Goal: Information Seeking & Learning: Learn about a topic

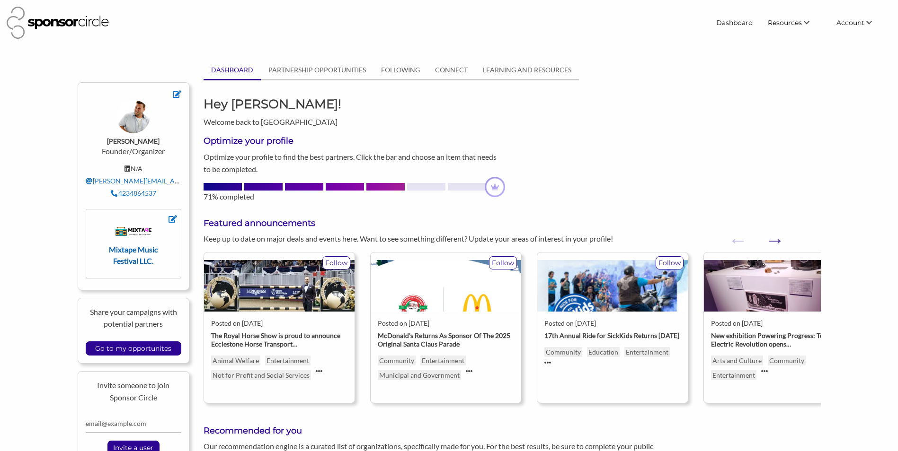
click at [129, 247] on strong "Mixtape Music Festival LLC." at bounding box center [133, 255] width 49 height 20
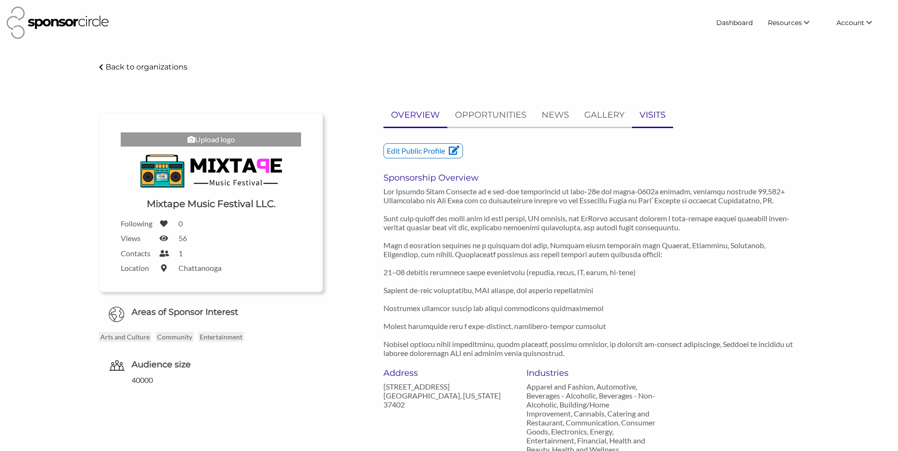
click at [642, 117] on p "VISITS" at bounding box center [652, 115] width 26 height 14
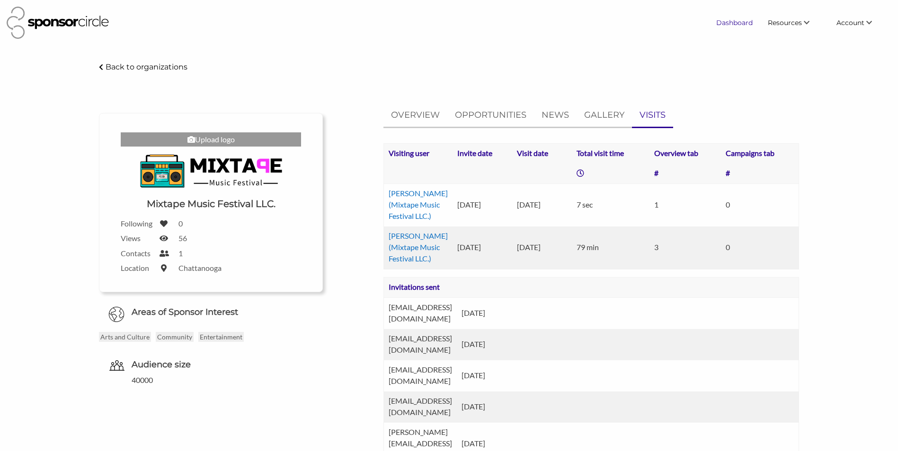
click at [736, 25] on link "Dashboard" at bounding box center [734, 22] width 52 height 17
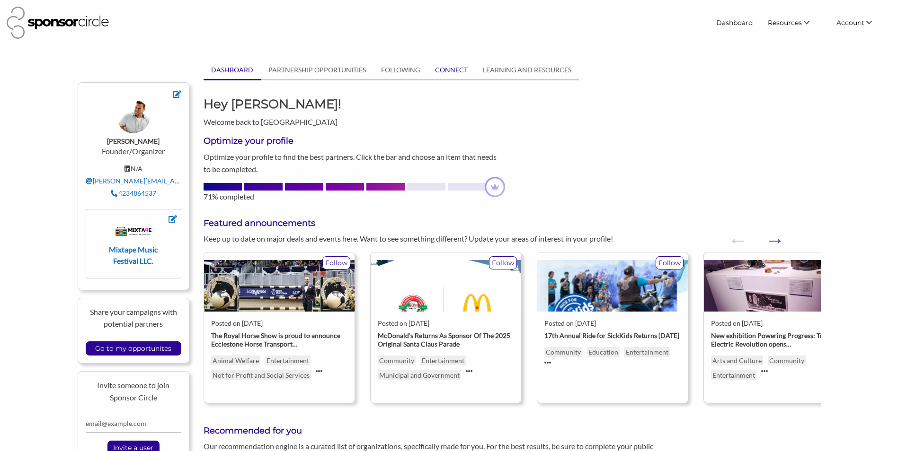
click at [466, 73] on link "CONNECT" at bounding box center [451, 70] width 48 height 18
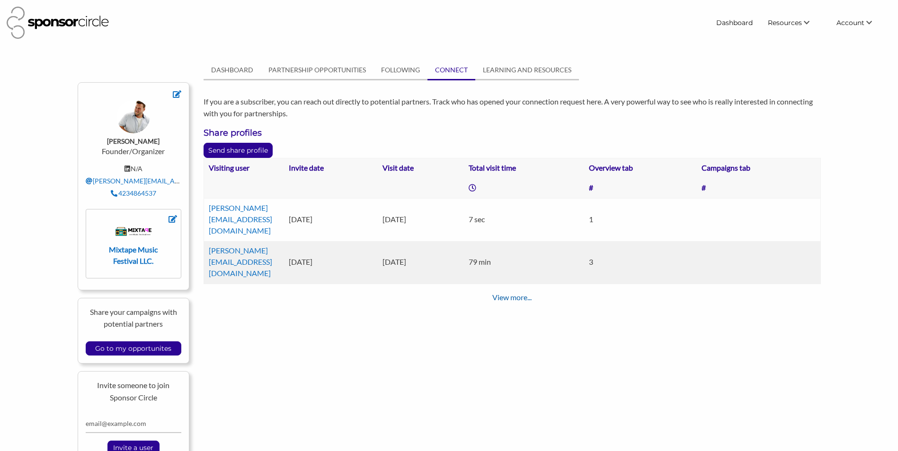
click at [495, 246] on div "Visiting user Invite date Visit date Total visit time Overview tab Campaigns ta…" at bounding box center [511, 230] width 631 height 145
click at [499, 292] on div "View more..." at bounding box center [511, 297] width 616 height 11
click at [500, 293] on link "View more..." at bounding box center [511, 297] width 39 height 9
click at [408, 73] on link "FOLLOWING" at bounding box center [400, 70] width 54 height 18
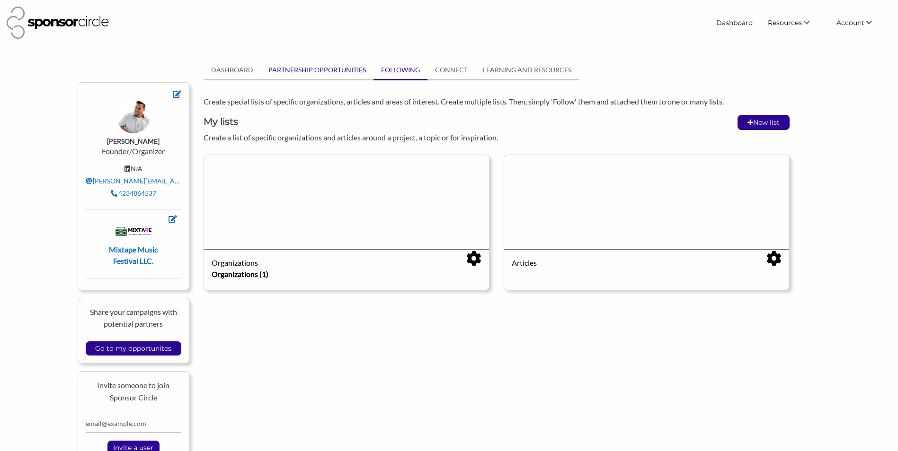
click at [290, 68] on link "PARTNERSHIP OPPORTUNITIES" at bounding box center [317, 70] width 113 height 18
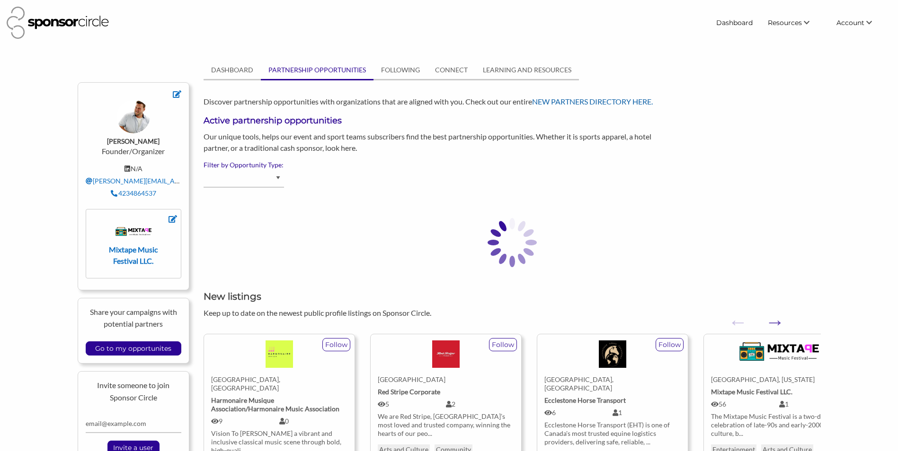
click at [555, 100] on link "NEW PARTNERS DIRECTORY HERE." at bounding box center [592, 101] width 121 height 9
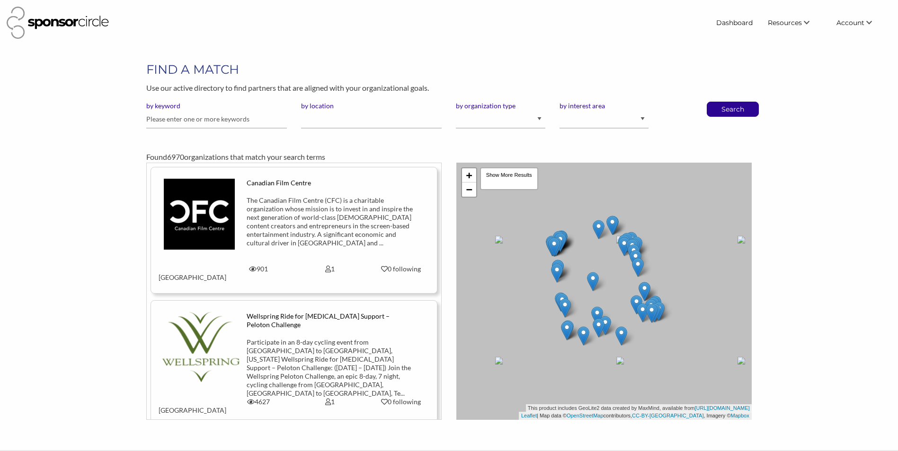
click at [53, 22] on img at bounding box center [58, 23] width 102 height 32
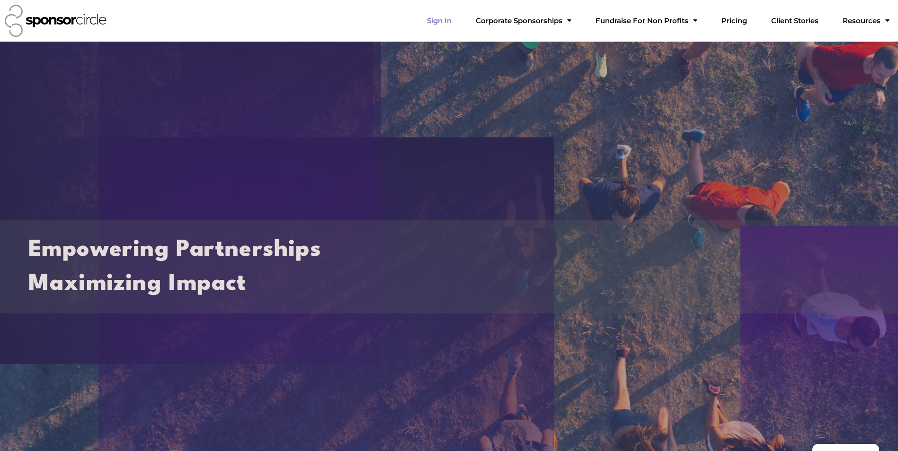
click at [426, 19] on link "Sign In" at bounding box center [439, 20] width 40 height 19
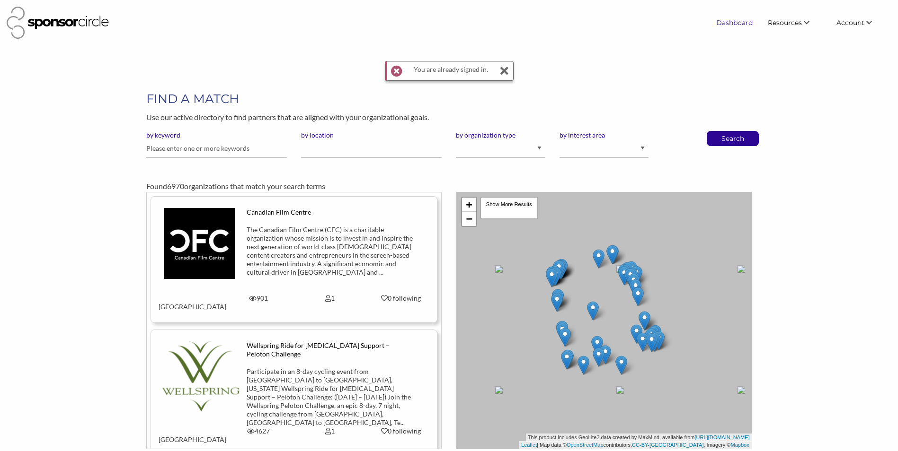
click at [726, 23] on link "Dashboard" at bounding box center [734, 22] width 52 height 17
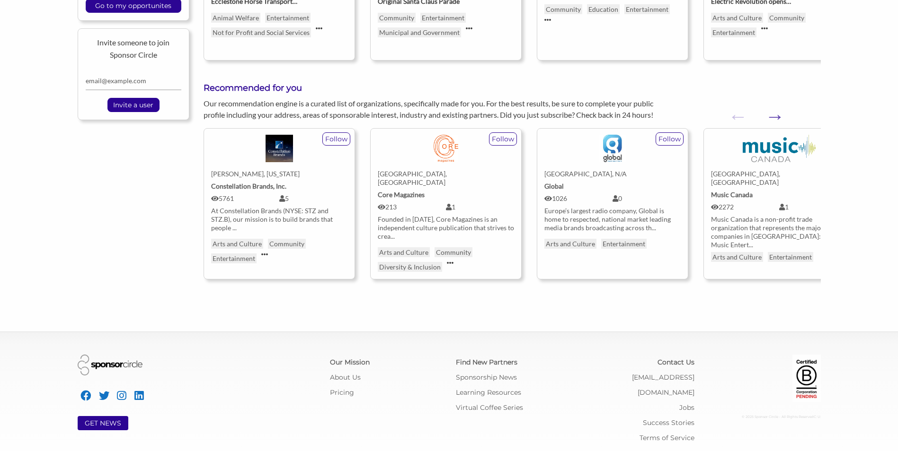
scroll to position [345, 0]
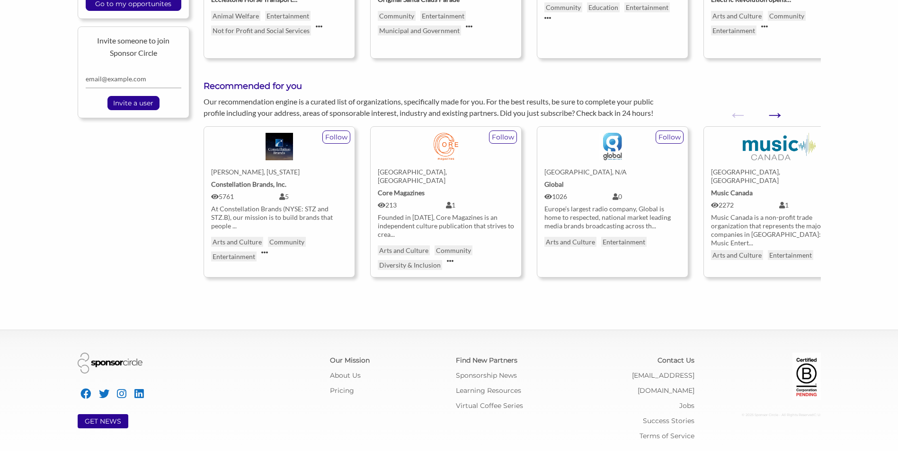
click at [774, 111] on button "Next" at bounding box center [769, 109] width 9 height 9
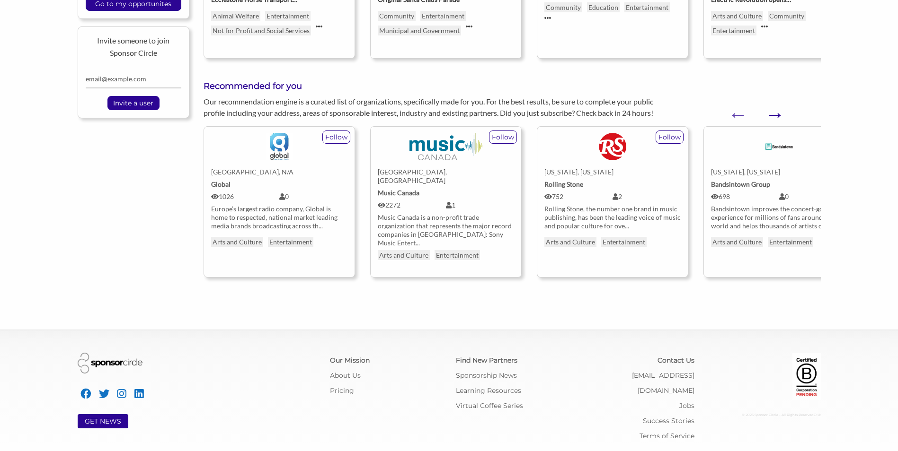
click at [774, 111] on button "Next" at bounding box center [769, 109] width 9 height 9
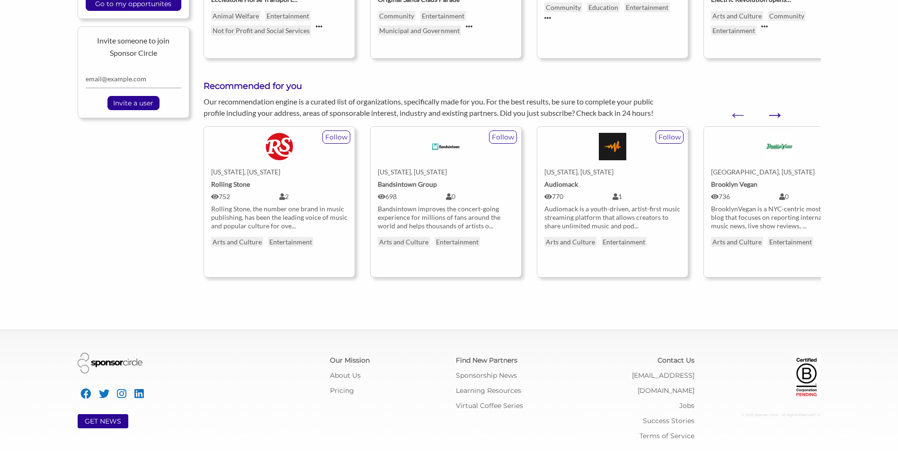
click at [774, 111] on button "Next" at bounding box center [769, 109] width 9 height 9
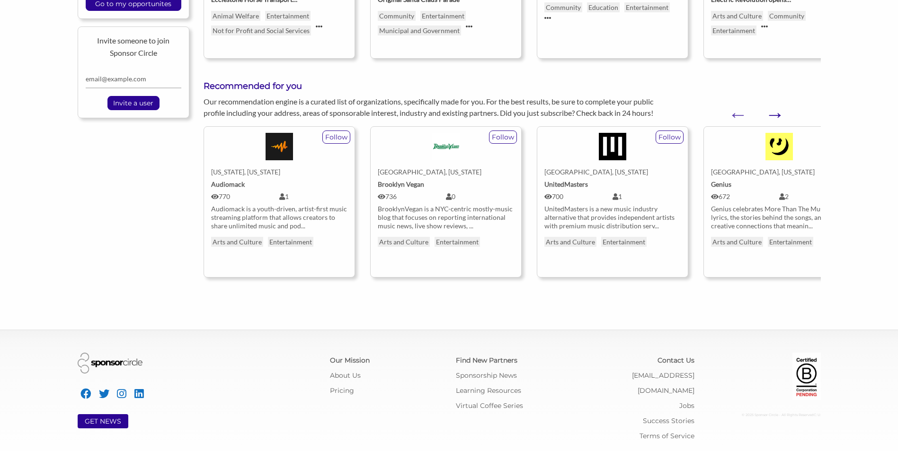
click at [774, 111] on button "Next" at bounding box center [769, 109] width 9 height 9
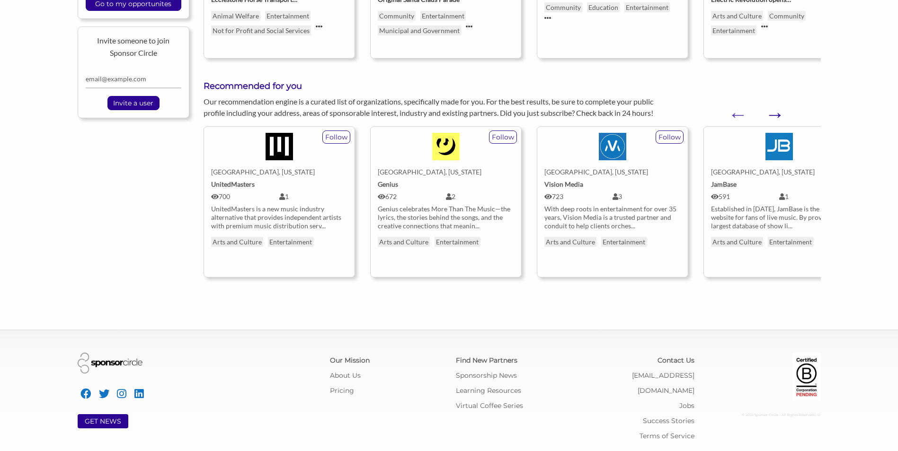
click at [774, 111] on button "Next" at bounding box center [769, 109] width 9 height 9
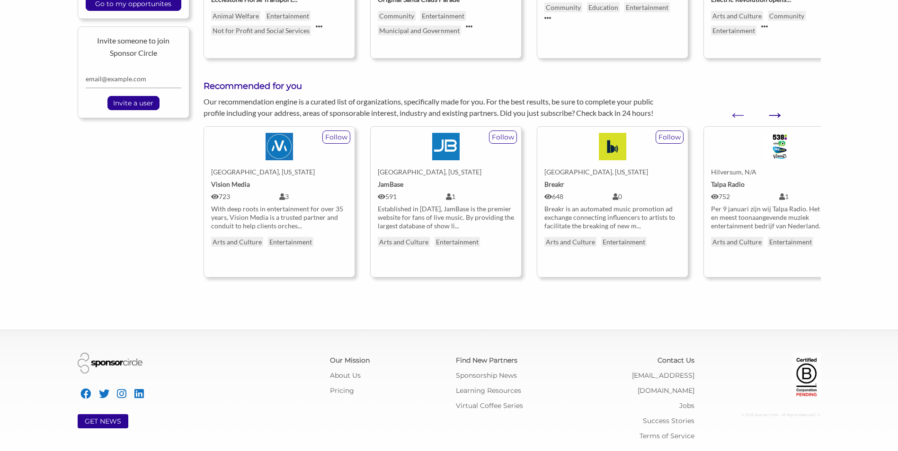
click at [774, 111] on button "Next" at bounding box center [769, 109] width 9 height 9
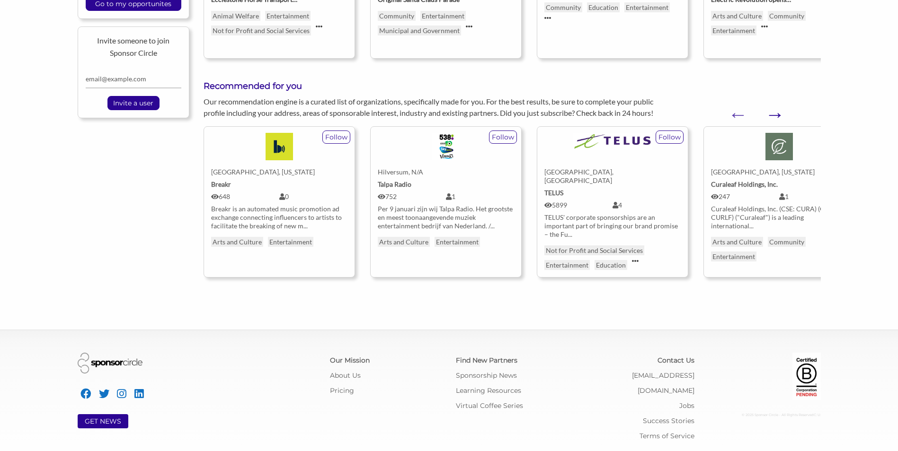
click at [774, 111] on button "Next" at bounding box center [769, 109] width 9 height 9
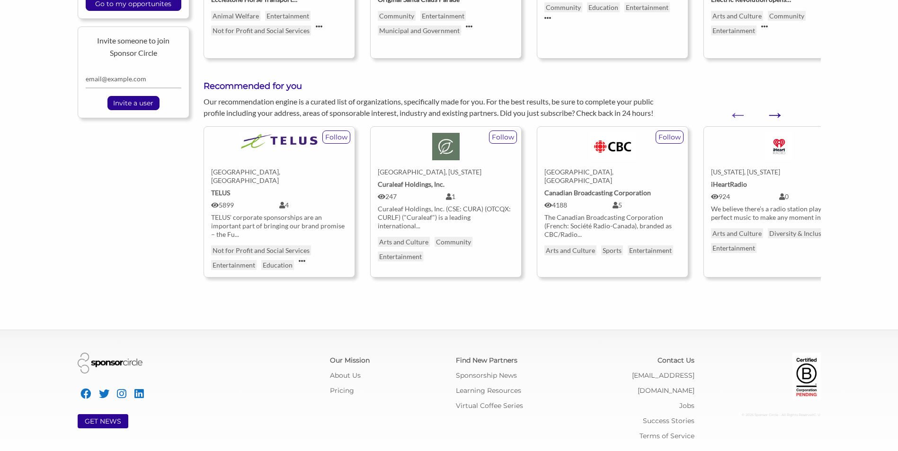
click at [774, 111] on button "Next" at bounding box center [769, 109] width 9 height 9
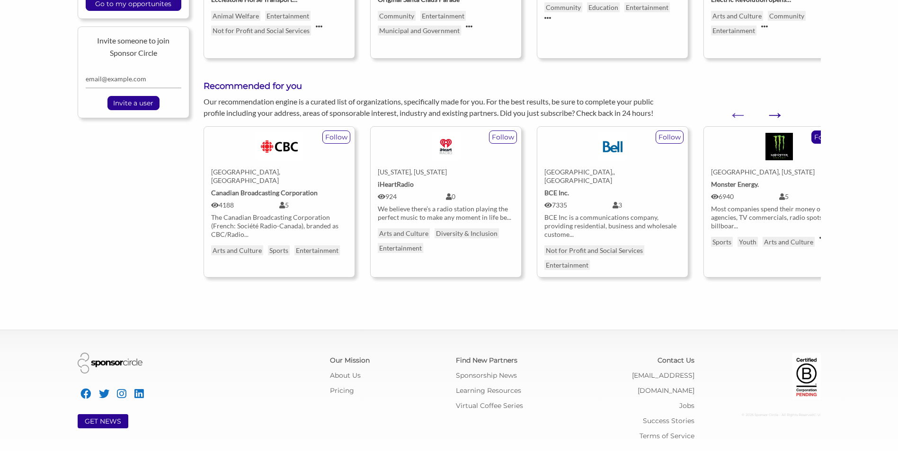
click at [774, 111] on button "Next" at bounding box center [769, 109] width 9 height 9
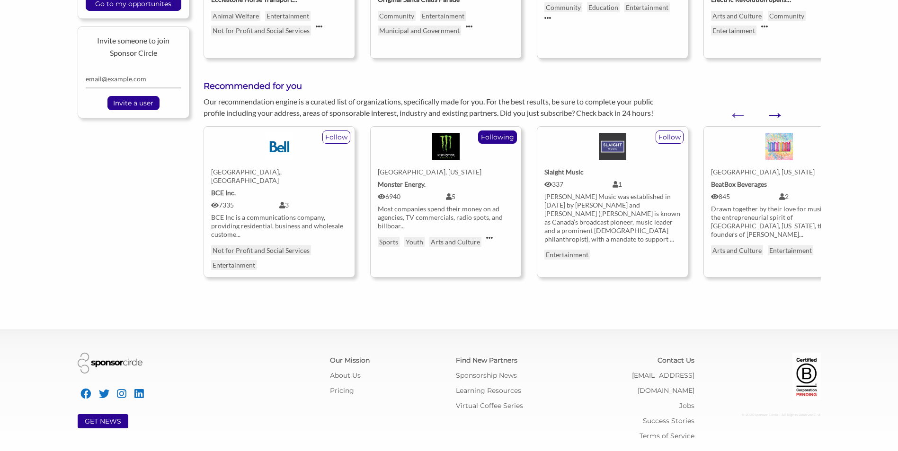
click at [774, 110] on button "Next" at bounding box center [769, 109] width 9 height 9
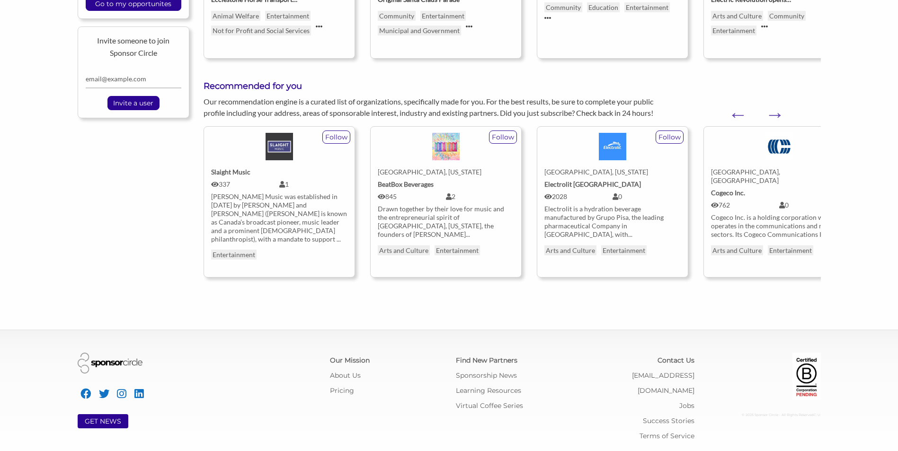
click at [624, 216] on div "Electrolit is a hydration beverage manufactured by Grupo Pisa, the leading phar…" at bounding box center [612, 222] width 136 height 34
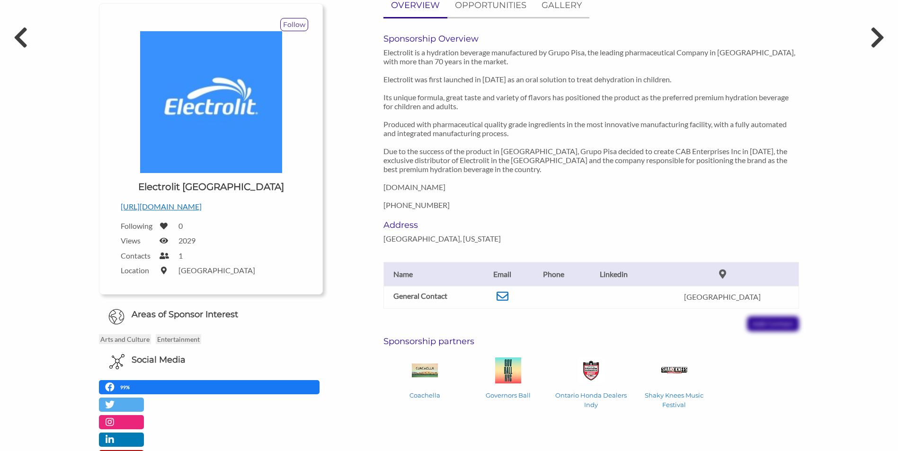
scroll to position [95, 0]
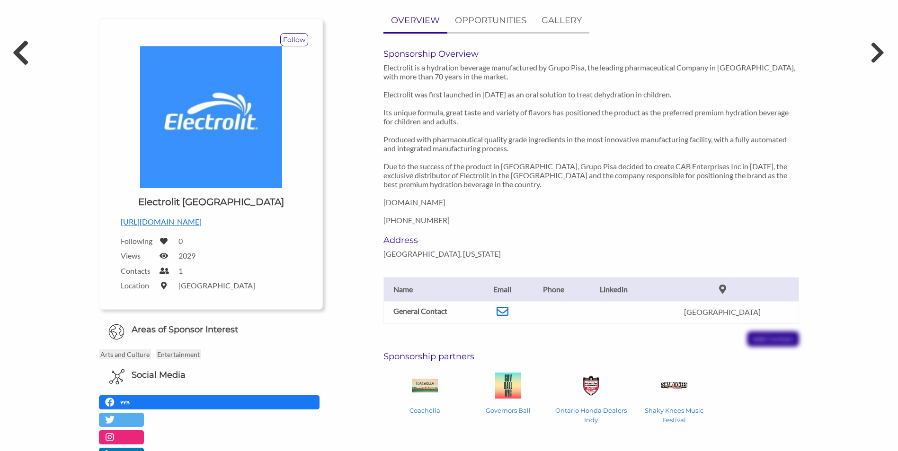
click at [17, 52] on icon at bounding box center [21, 52] width 18 height 28
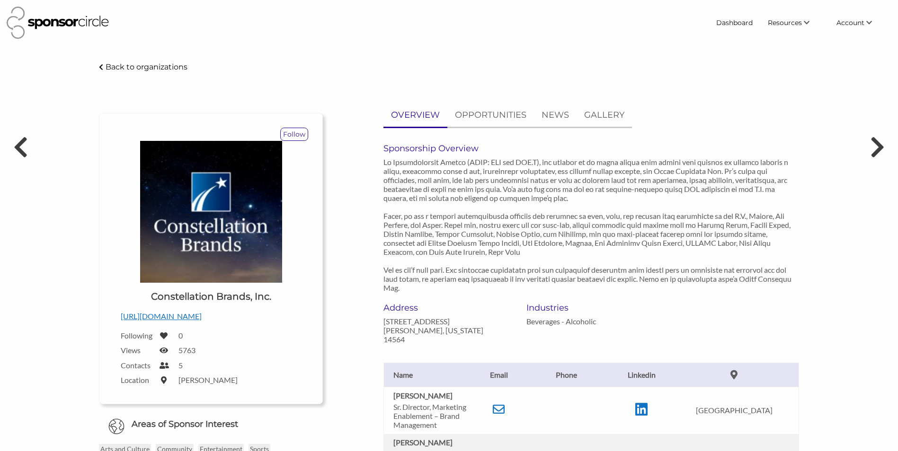
click at [112, 66] on p "Back to organizations" at bounding box center [147, 66] width 82 height 9
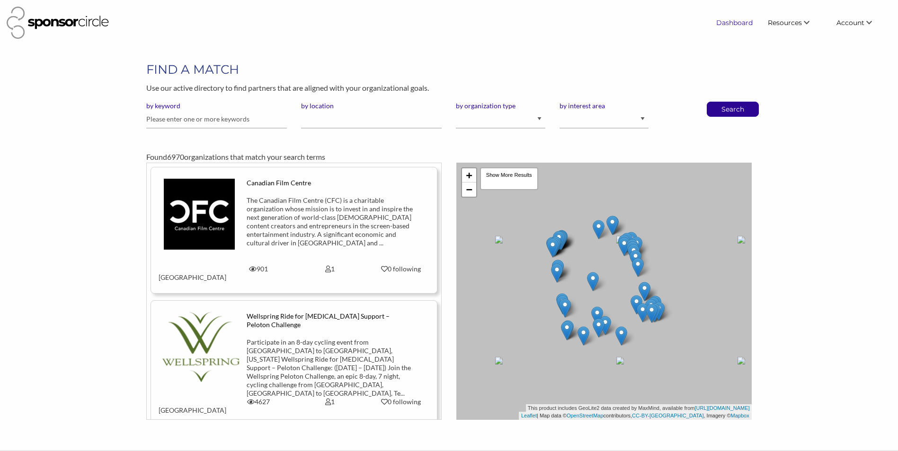
click at [742, 18] on link "Dashboard" at bounding box center [734, 22] width 52 height 17
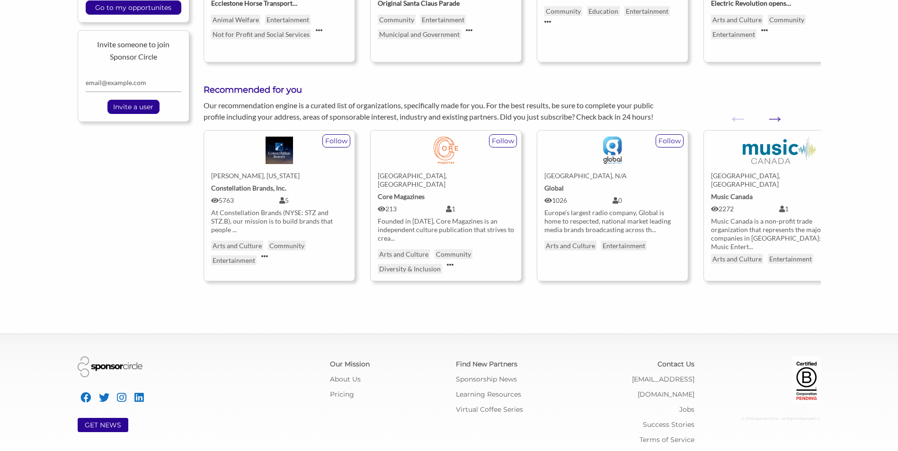
scroll to position [345, 0]
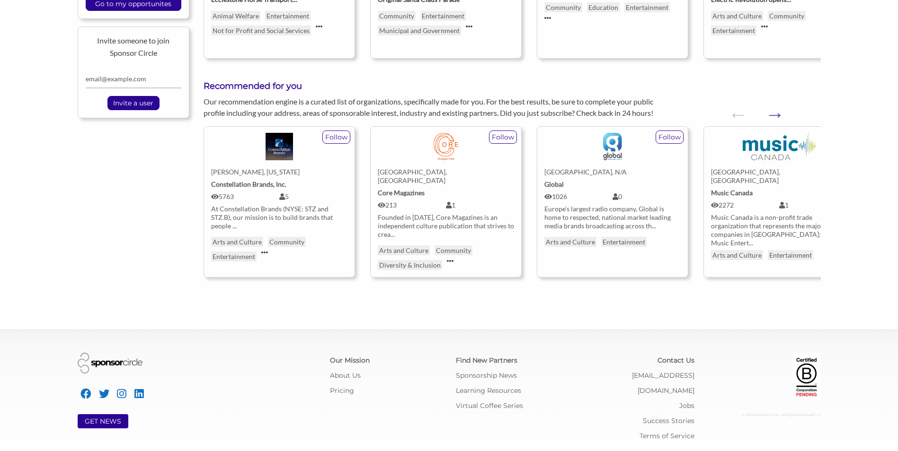
click at [306, 184] on div "Constellation Brands, Inc." at bounding box center [279, 184] width 136 height 9
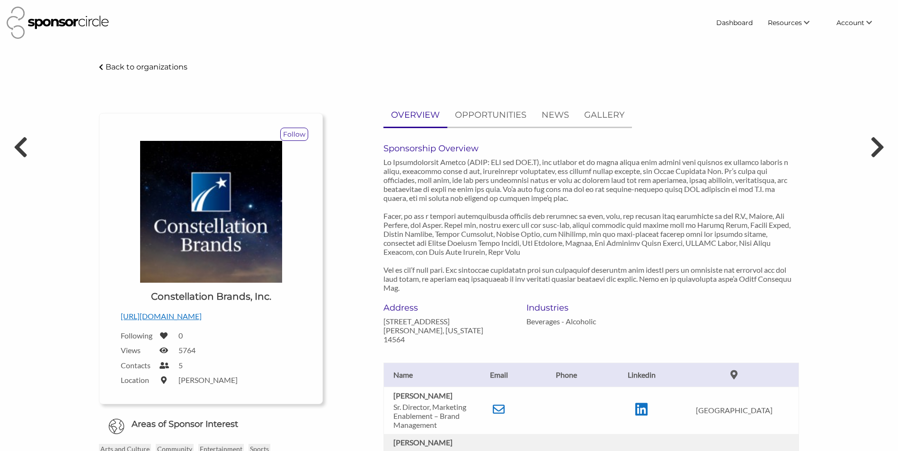
click at [101, 64] on icon at bounding box center [101, 67] width 4 height 7
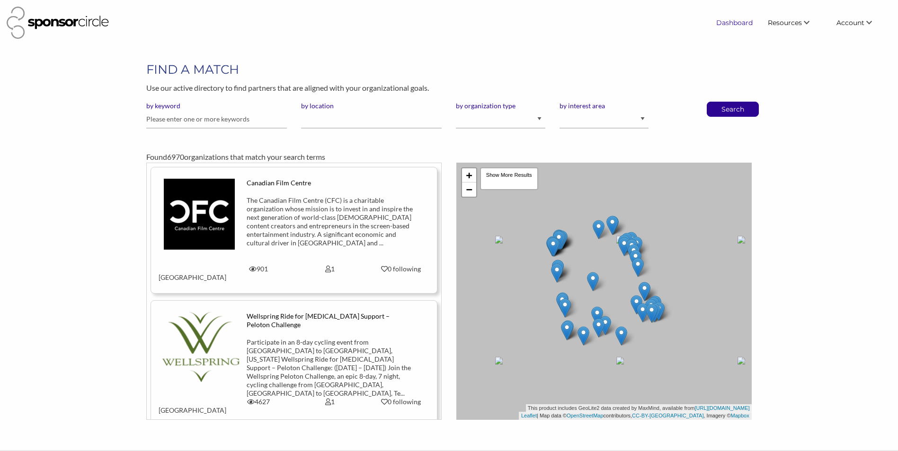
click at [729, 25] on link "Dashboard" at bounding box center [734, 22] width 52 height 17
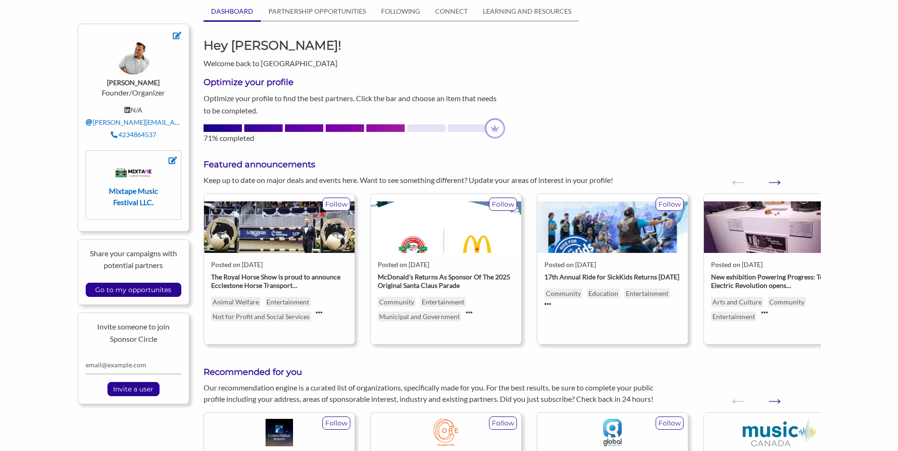
scroll to position [284, 0]
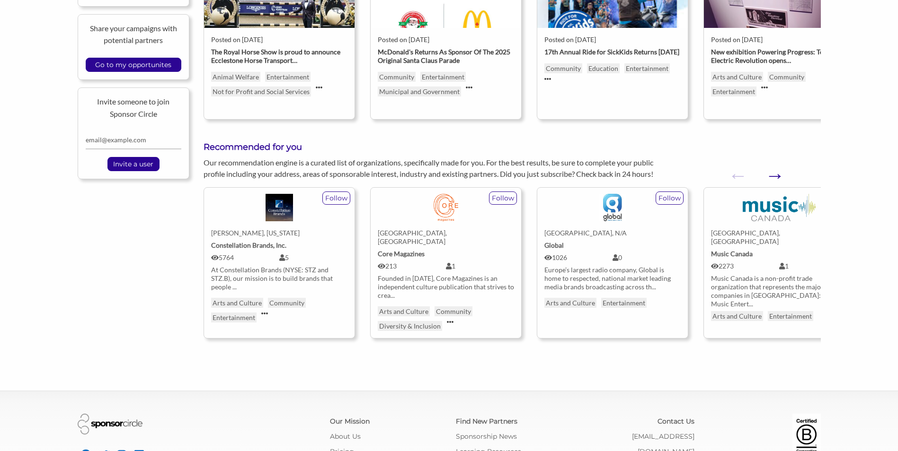
click at [774, 176] on button "Next" at bounding box center [769, 170] width 9 height 9
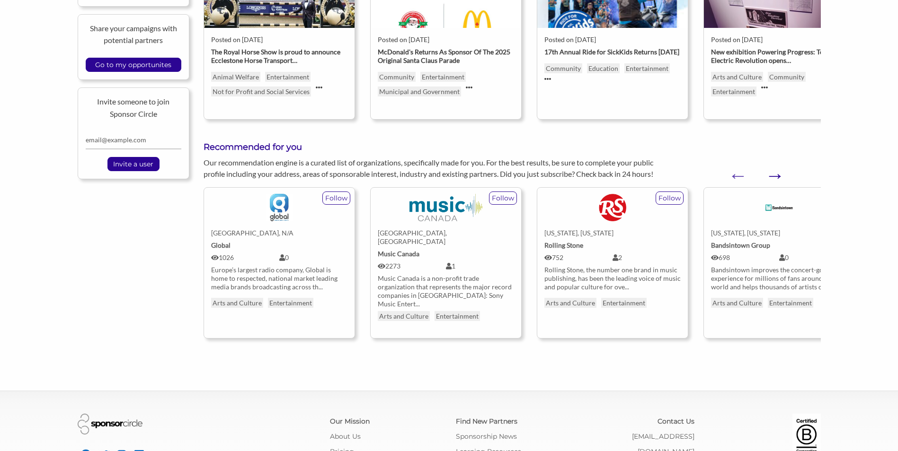
click at [774, 175] on button "Next" at bounding box center [769, 170] width 9 height 9
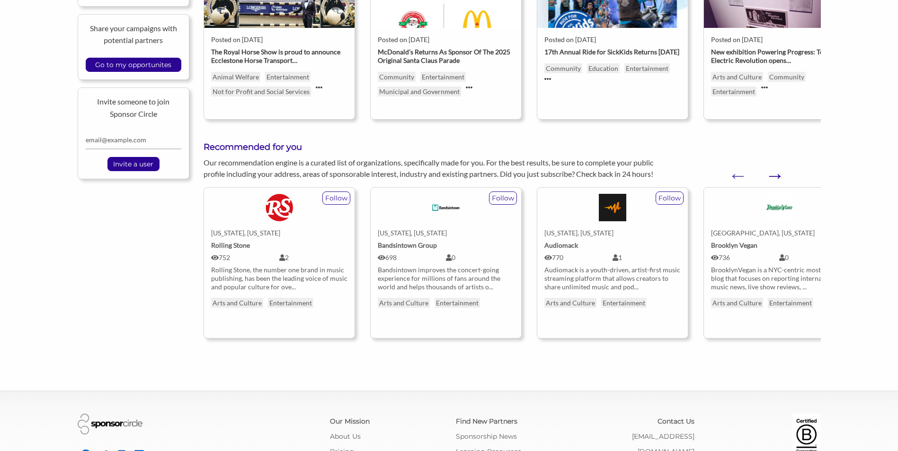
click at [774, 174] on button "Next" at bounding box center [769, 170] width 9 height 9
click at [774, 173] on button "Next" at bounding box center [769, 170] width 9 height 9
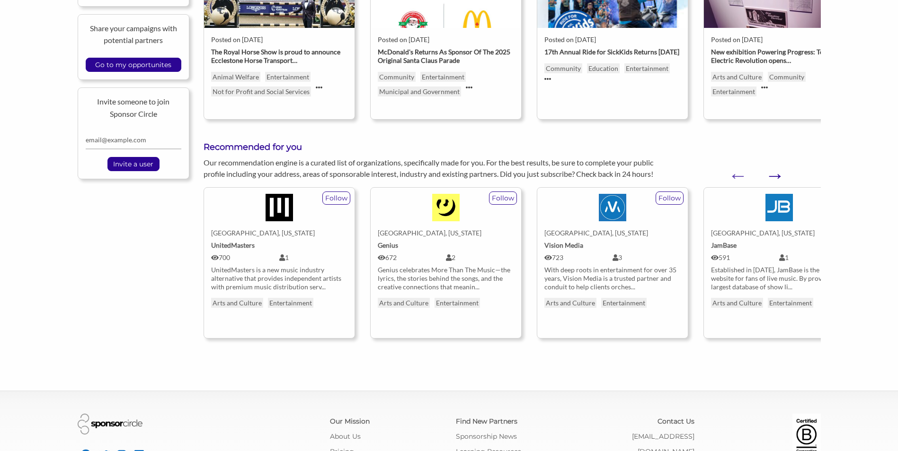
click at [774, 172] on button "Next" at bounding box center [769, 170] width 9 height 9
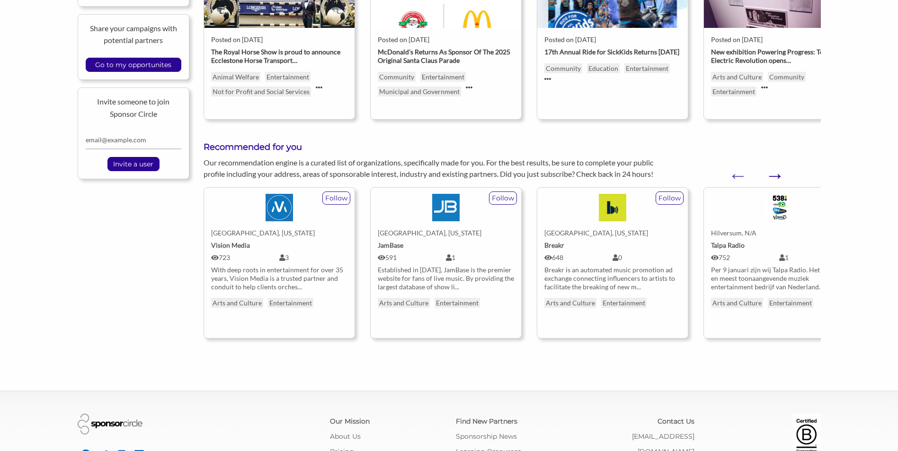
click at [774, 172] on button "Next" at bounding box center [769, 170] width 9 height 9
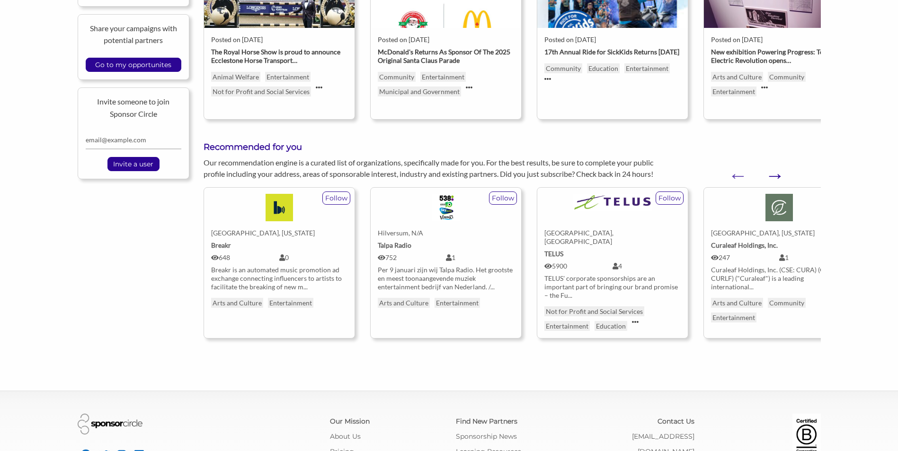
click at [774, 172] on button "Next" at bounding box center [769, 170] width 9 height 9
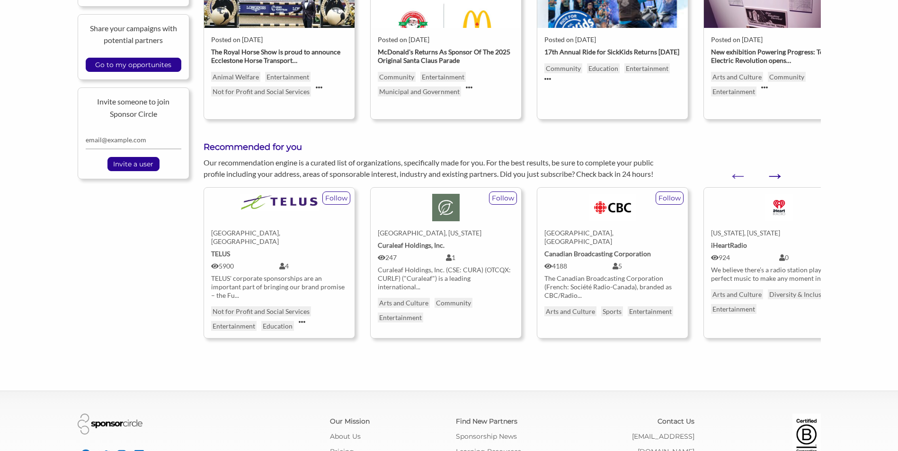
click at [774, 172] on button "Next" at bounding box center [769, 170] width 9 height 9
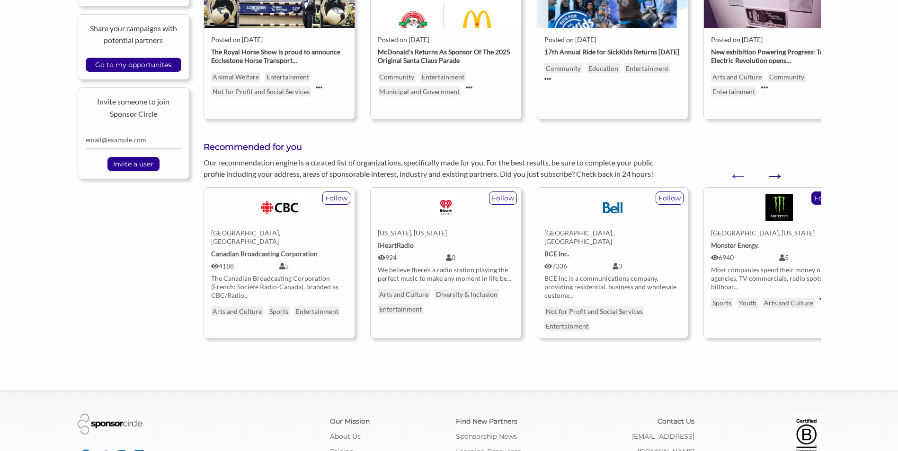
click at [774, 172] on button "Next" at bounding box center [769, 170] width 9 height 9
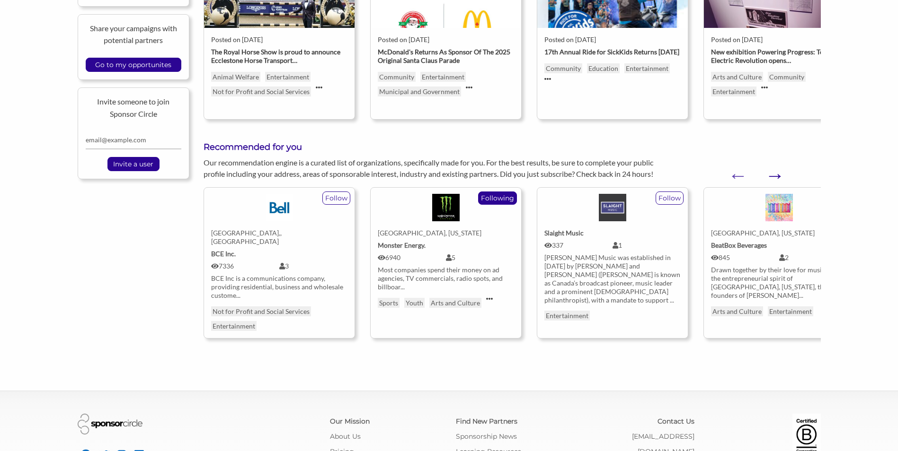
click at [773, 175] on button "Next" at bounding box center [769, 170] width 9 height 9
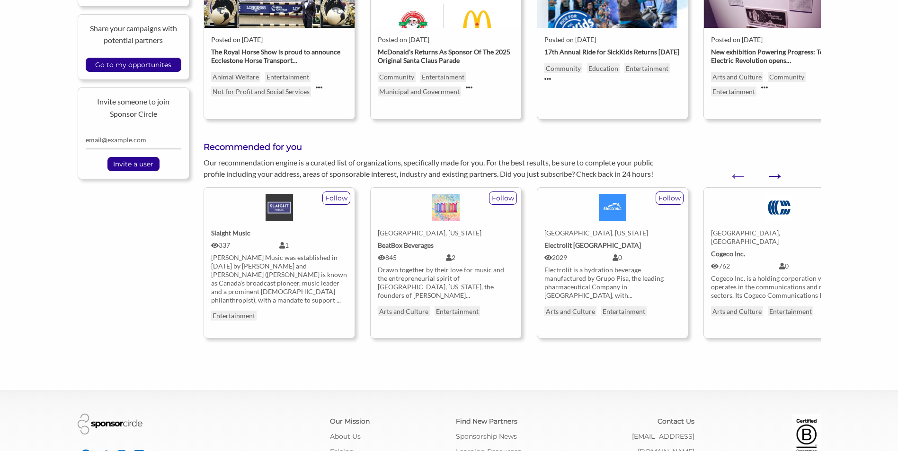
click at [773, 175] on button "Next" at bounding box center [769, 170] width 9 height 9
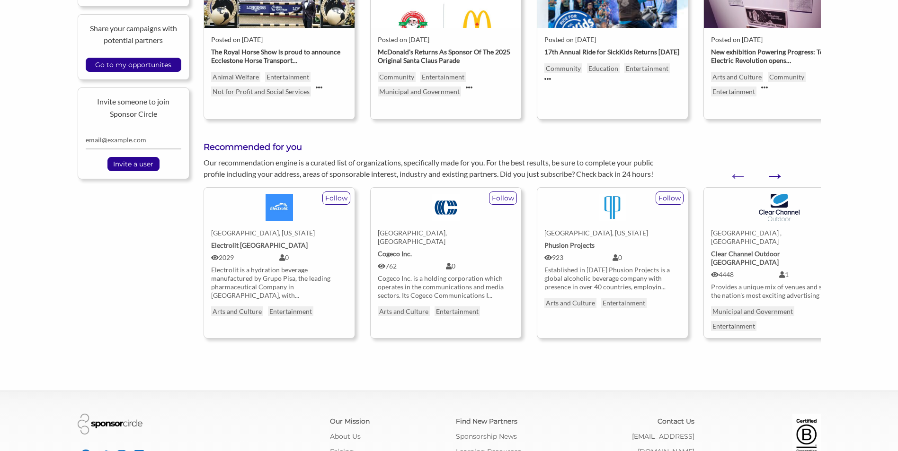
click at [773, 175] on button "Next" at bounding box center [769, 170] width 9 height 9
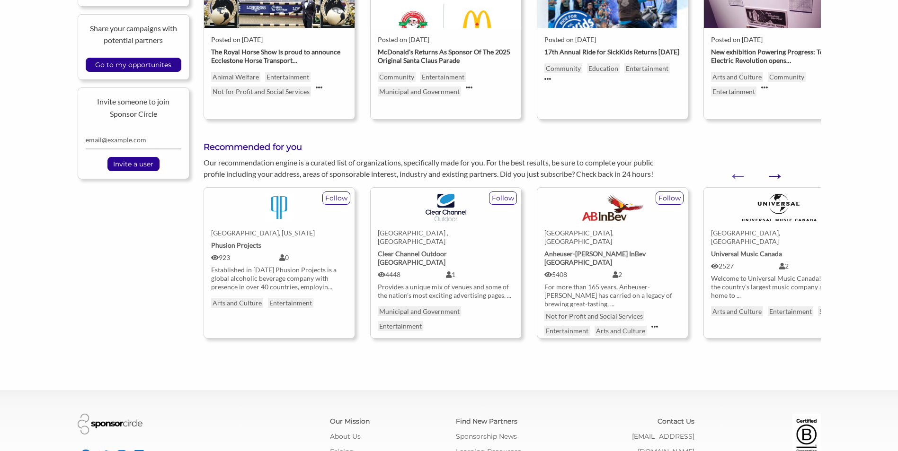
click at [773, 174] on button "Next" at bounding box center [769, 170] width 9 height 9
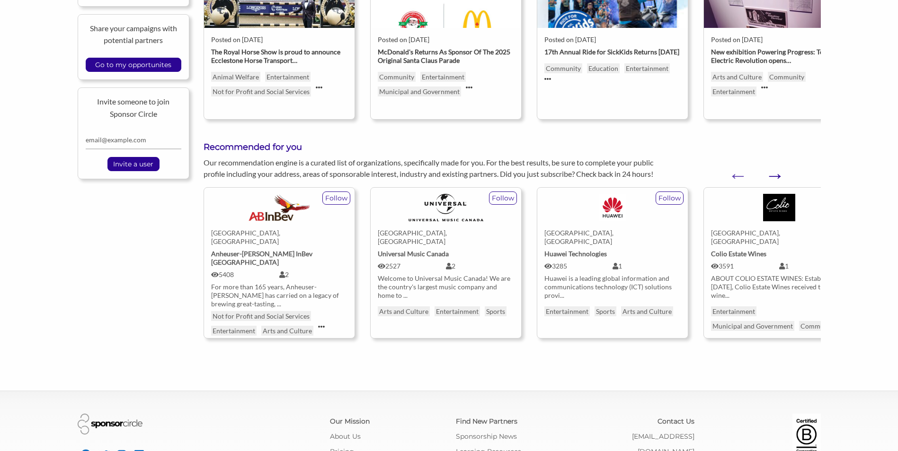
click at [774, 173] on button "Next" at bounding box center [769, 170] width 9 height 9
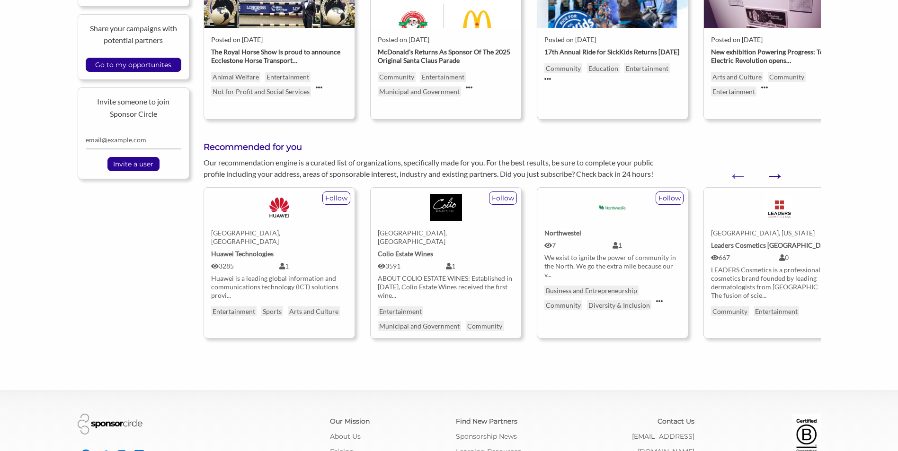
click at [774, 173] on button "Next" at bounding box center [769, 170] width 9 height 9
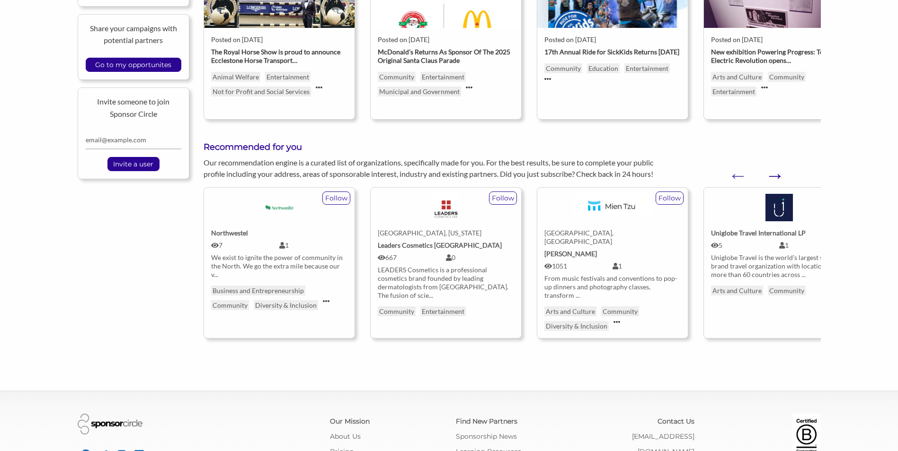
click at [774, 172] on button "Next" at bounding box center [769, 170] width 9 height 9
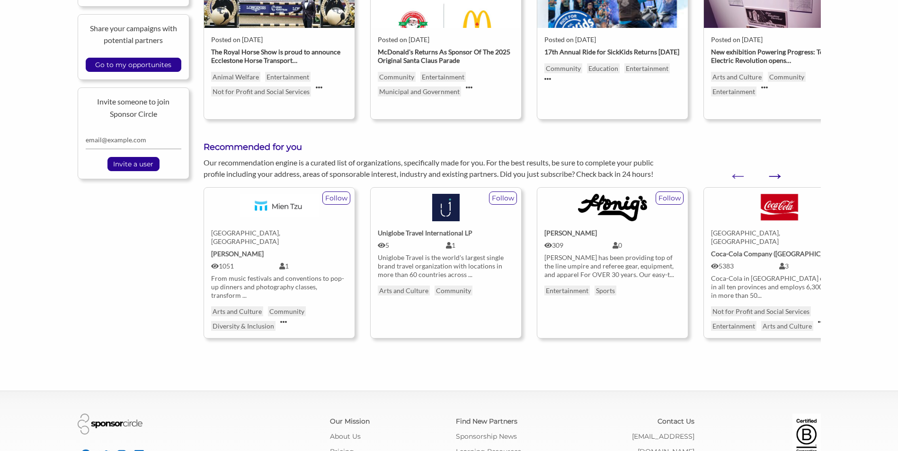
click at [774, 171] on button "Next" at bounding box center [769, 170] width 9 height 9
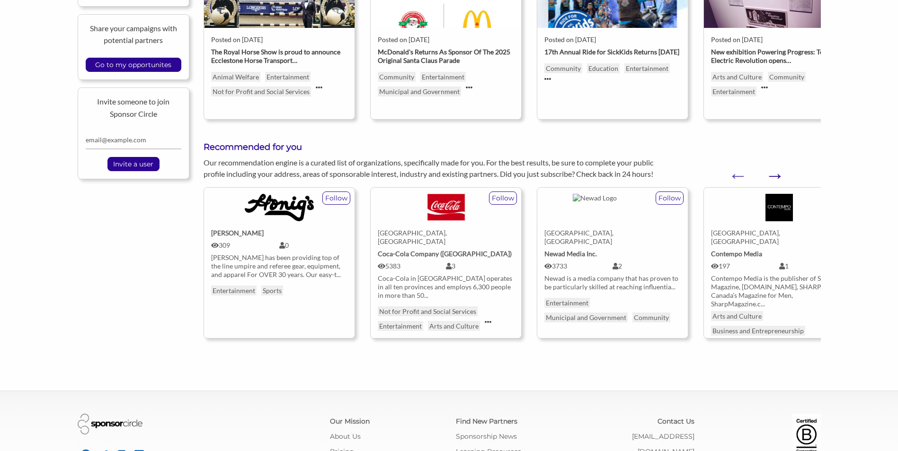
click at [774, 171] on button "Next" at bounding box center [769, 170] width 9 height 9
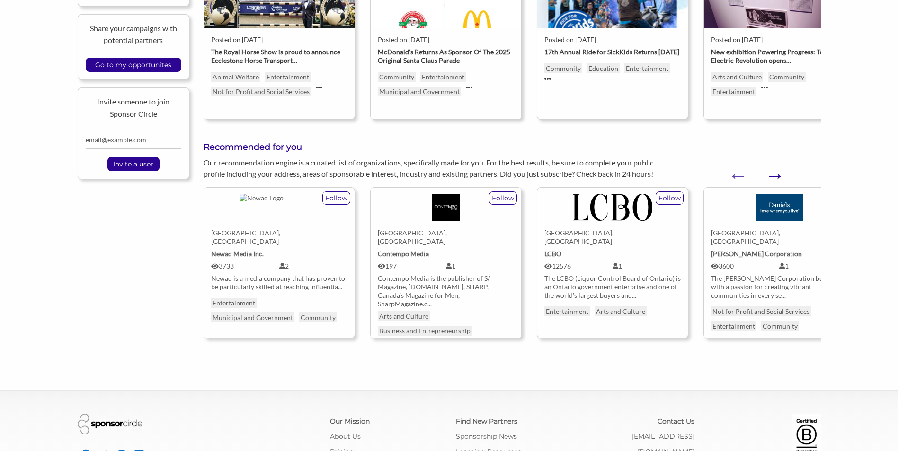
click at [774, 168] on button "Next" at bounding box center [769, 170] width 9 height 9
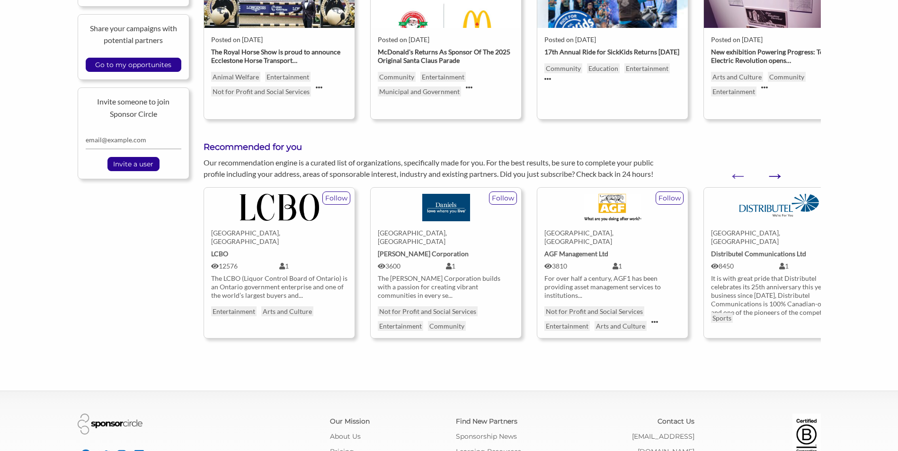
click at [774, 169] on button "Next" at bounding box center [769, 170] width 9 height 9
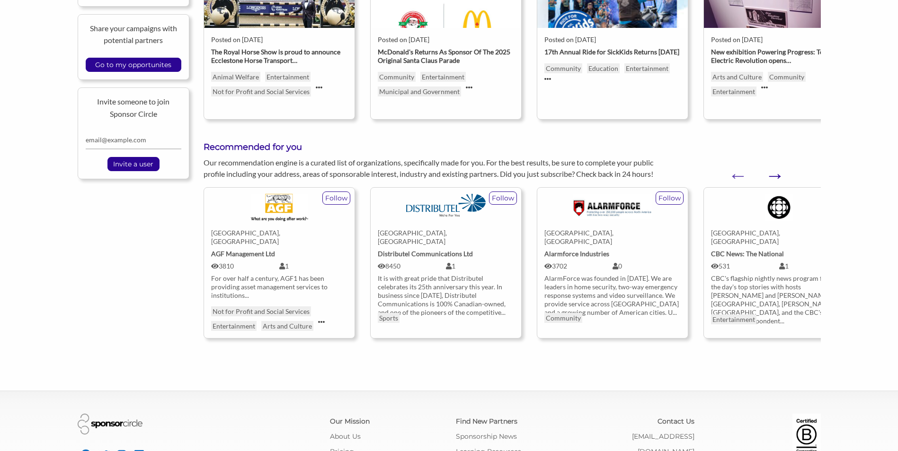
click at [774, 176] on button "Next" at bounding box center [769, 170] width 9 height 9
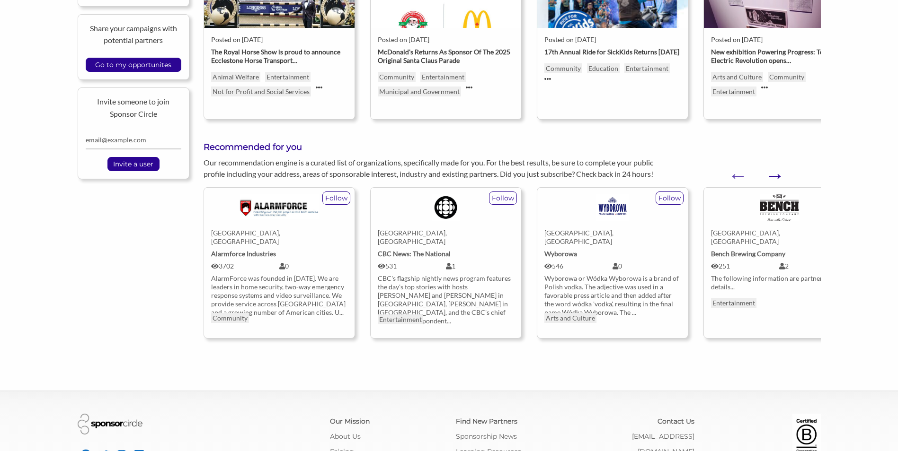
click at [774, 174] on button "Next" at bounding box center [769, 170] width 9 height 9
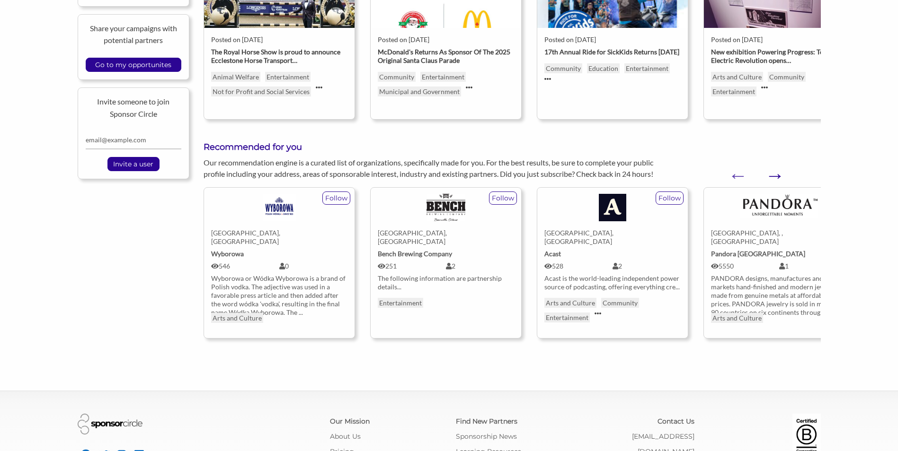
click at [774, 172] on button "Next" at bounding box center [769, 170] width 9 height 9
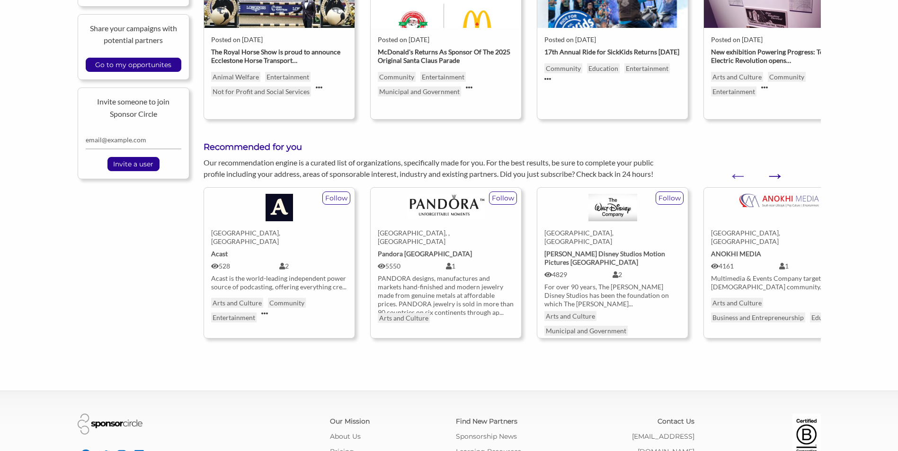
click at [774, 171] on button "Next" at bounding box center [769, 170] width 9 height 9
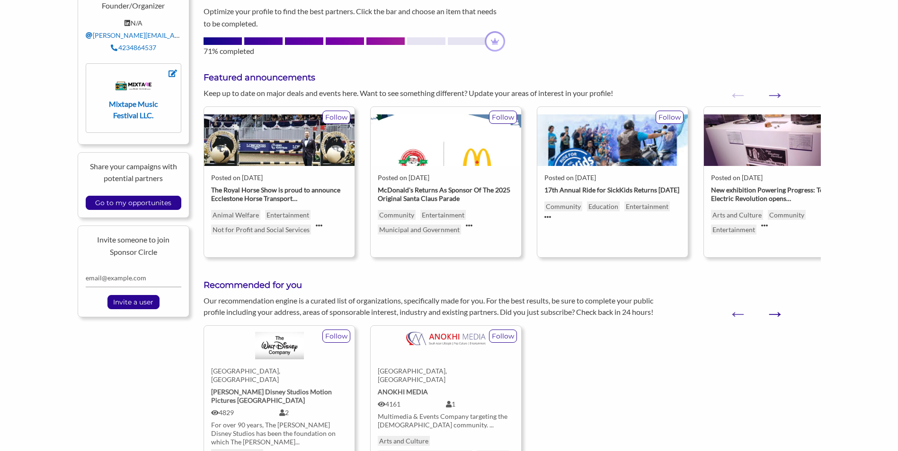
scroll to position [0, 0]
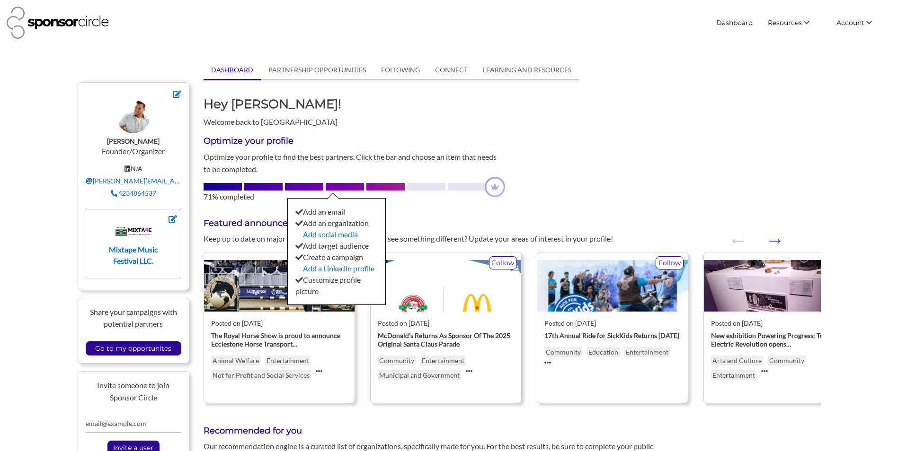
click at [743, 149] on div "Optimize your profile Optimize your profile to find the best partners. Click th…" at bounding box center [511, 165] width 631 height 75
